Goal: Check status: Check status

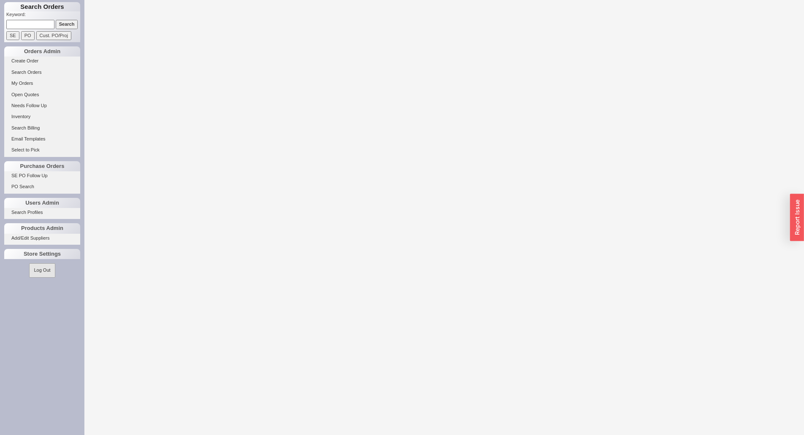
click at [30, 27] on input at bounding box center [30, 24] width 48 height 9
paste input "1076395"
type input "1076395"
click at [56, 20] on input "Search" at bounding box center [67, 24] width 22 height 9
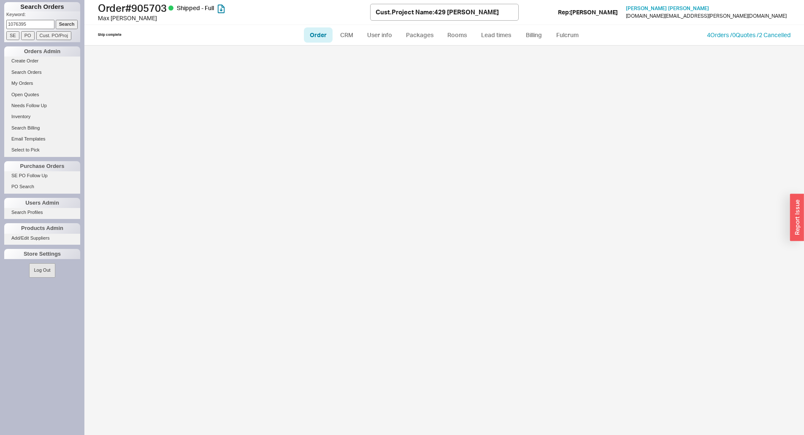
select select "LOW"
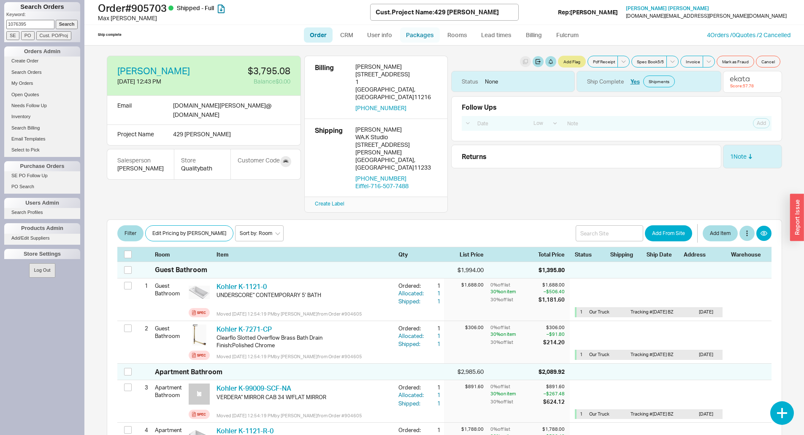
click at [412, 31] on link "Packages" at bounding box center [420, 34] width 40 height 15
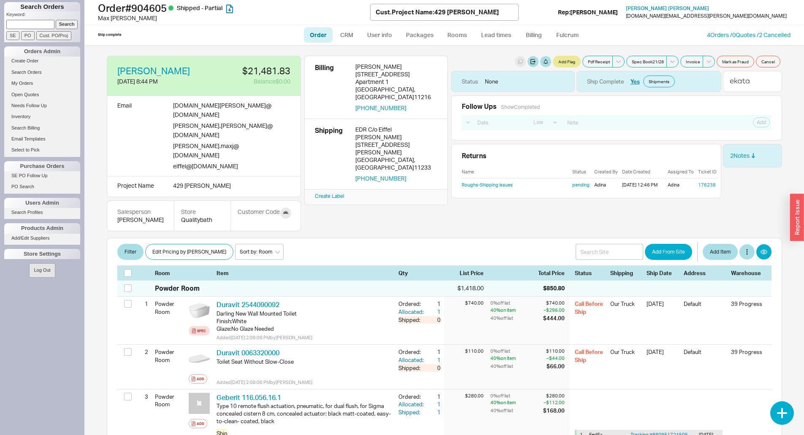
select select "LOW"
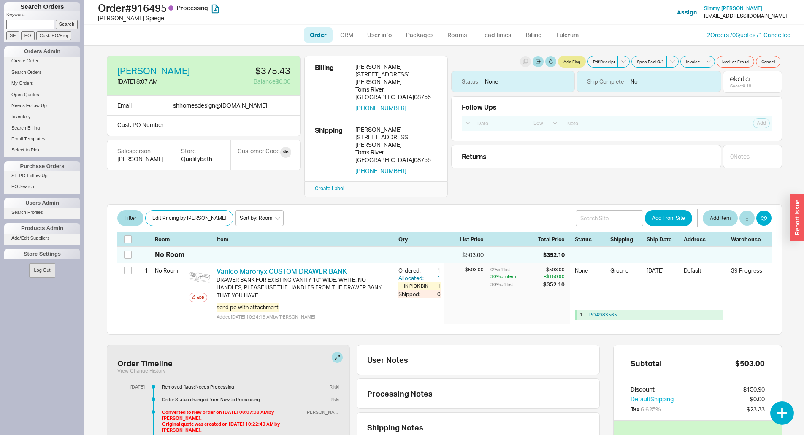
select select "LOW"
